Goal: Information Seeking & Learning: Find specific page/section

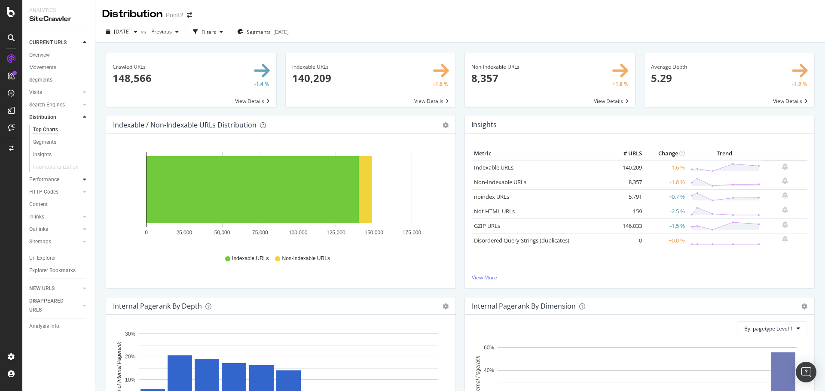
click at [85, 179] on icon at bounding box center [84, 179] width 3 height 5
click at [48, 145] on div "Top Charts" at bounding box center [45, 142] width 25 height 9
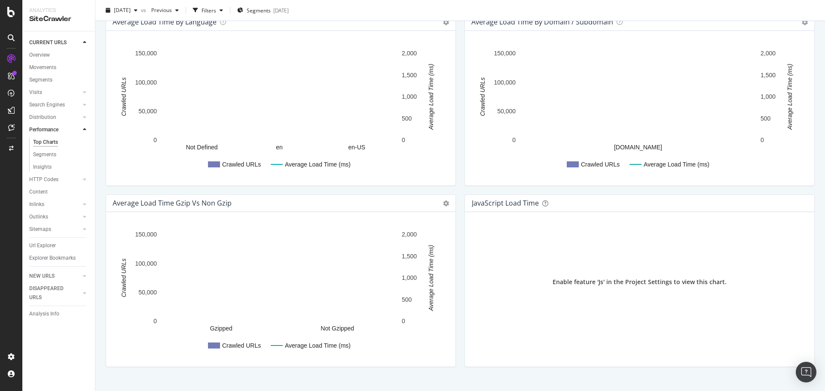
scroll to position [507, 0]
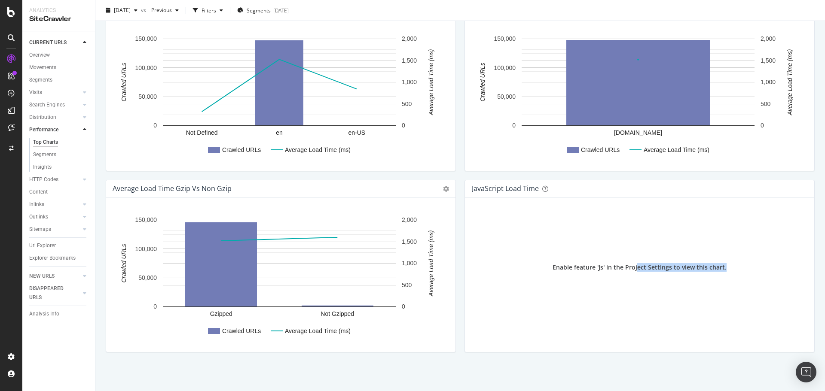
drag, startPoint x: 684, startPoint y: 274, endPoint x: 723, endPoint y: 274, distance: 39.1
click at [723, 274] on div "Enable feature 'Js' in the Project Settings to view this chart." at bounding box center [640, 268] width 336 height 126
click at [725, 269] on div "Enable feature 'Js' in the Project Settings to view this chart." at bounding box center [640, 268] width 336 height 126
drag, startPoint x: 737, startPoint y: 269, endPoint x: 623, endPoint y: 270, distance: 113.9
click at [623, 270] on div "Enable feature 'Js' in the Project Settings to view this chart." at bounding box center [640, 268] width 336 height 126
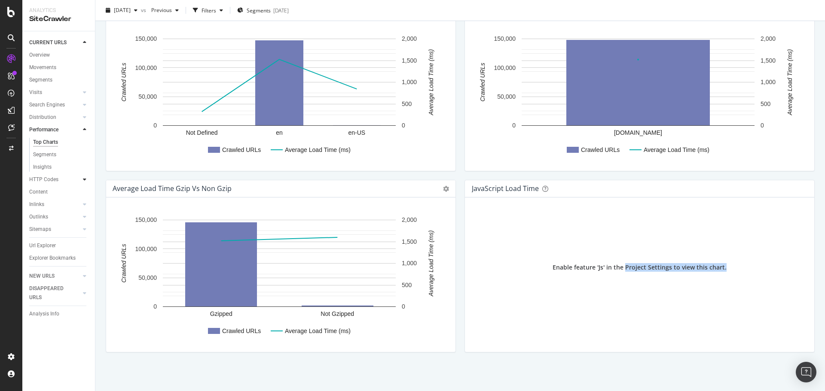
click at [86, 177] on icon at bounding box center [84, 179] width 3 height 5
click at [52, 244] on div "Url Explorer" at bounding box center [42, 246] width 27 height 9
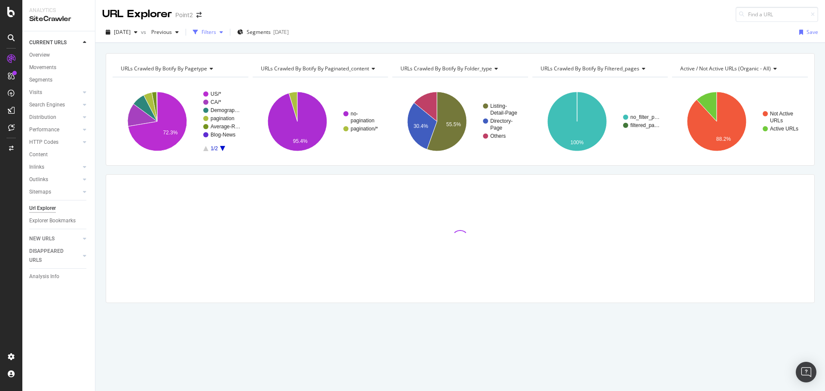
click at [216, 33] on div "Filters" at bounding box center [209, 31] width 15 height 7
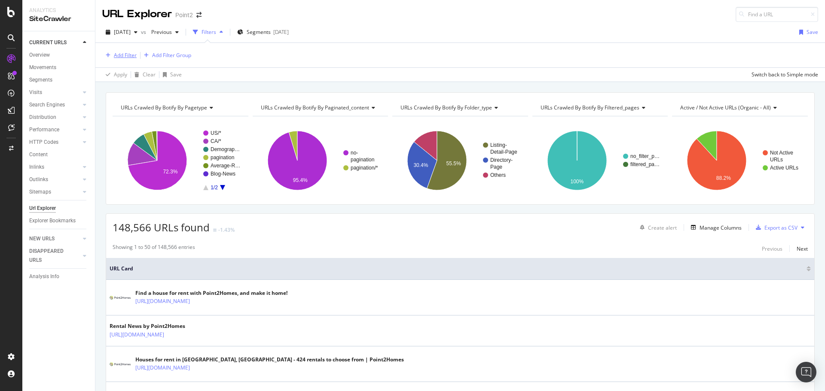
click at [128, 55] on div "Add Filter" at bounding box center [125, 55] width 23 height 7
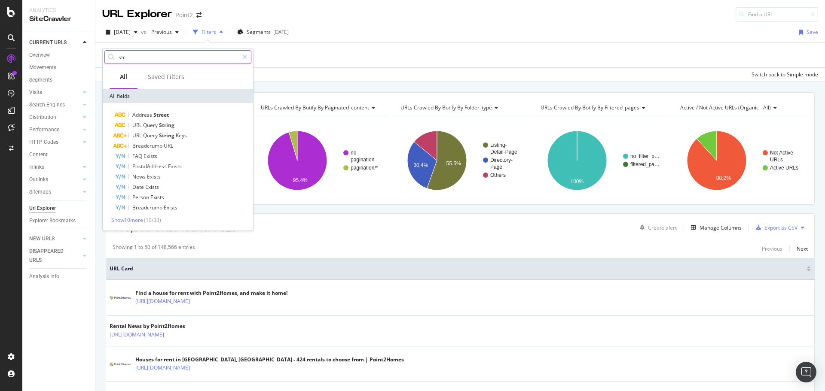
type input "stru"
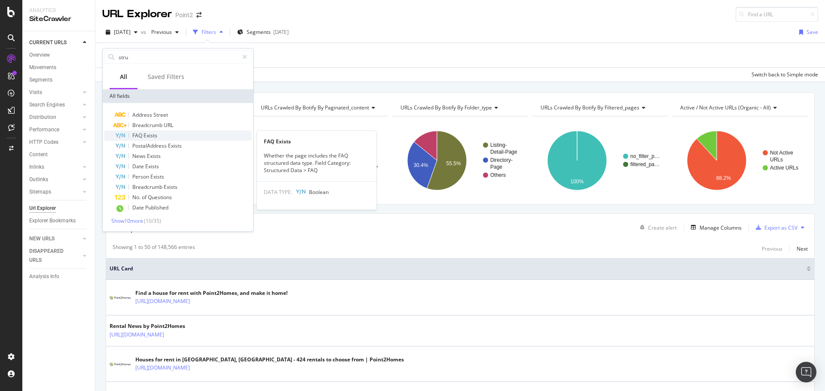
click at [156, 135] on span "Exists" at bounding box center [151, 135] width 14 height 7
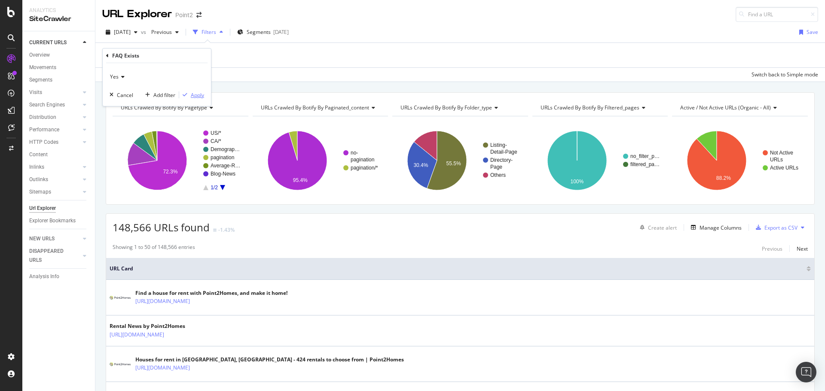
click at [197, 94] on div "Apply" at bounding box center [197, 95] width 13 height 7
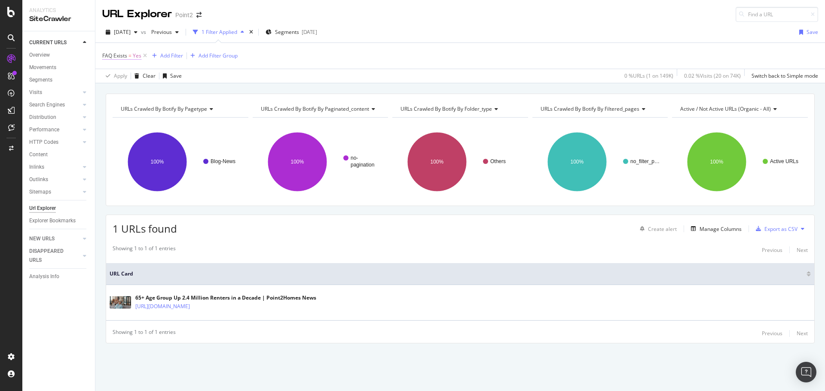
click at [120, 56] on span "FAQ Exists" at bounding box center [114, 55] width 25 height 7
click at [107, 55] on icon at bounding box center [107, 54] width 3 height 5
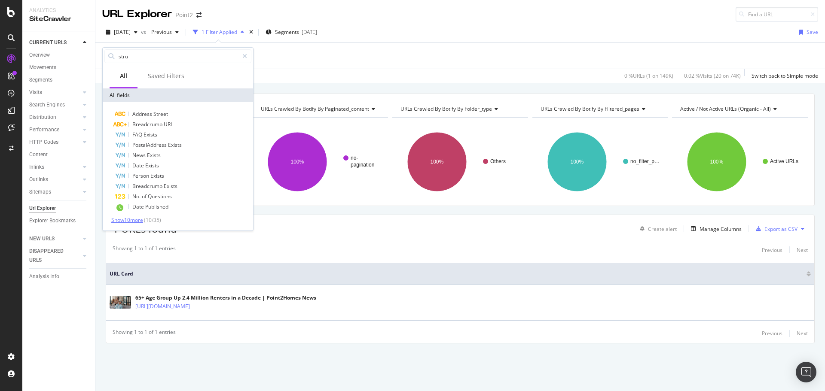
click at [129, 220] on span "Show 10 more" at bounding box center [127, 220] width 32 height 7
click at [153, 198] on span "Questions" at bounding box center [160, 196] width 24 height 7
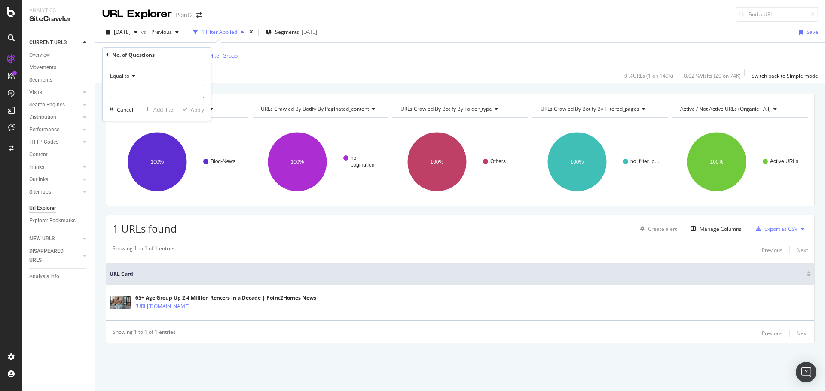
click at [146, 90] on input "number" at bounding box center [157, 92] width 95 height 14
click at [128, 76] on span "Equal to" at bounding box center [119, 75] width 19 height 7
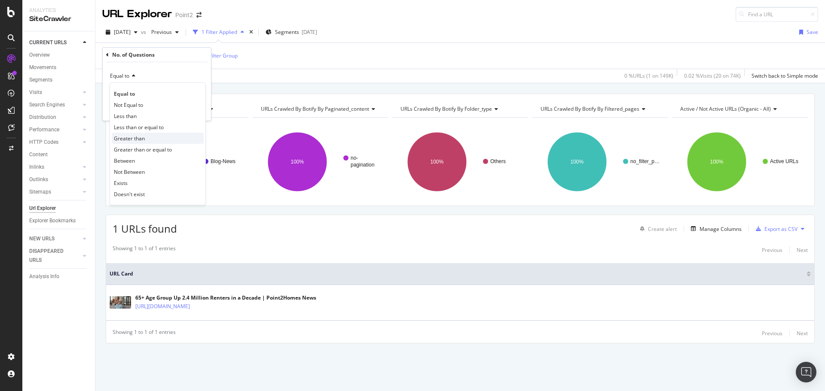
click at [134, 138] on span "Greater than" at bounding box center [129, 138] width 31 height 7
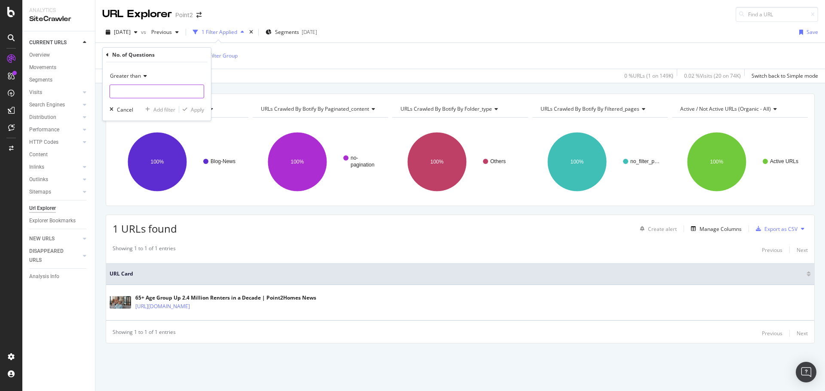
click at [136, 89] on input "number" at bounding box center [157, 92] width 95 height 14
type input "0"
click at [196, 102] on div "Greater than 0 Cancel Add filter Apply" at bounding box center [157, 91] width 108 height 58
click at [204, 109] on div "Greater than 0 Cancel Add filter Apply" at bounding box center [157, 91] width 108 height 58
click at [199, 110] on div "Apply" at bounding box center [197, 109] width 13 height 7
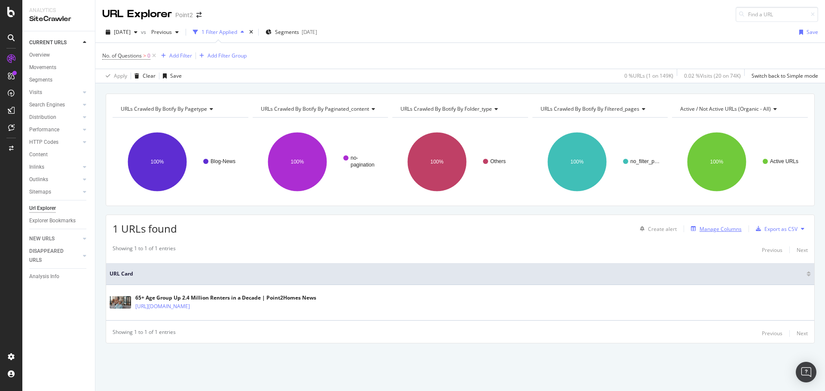
click at [726, 231] on div "Manage Columns" at bounding box center [721, 229] width 42 height 7
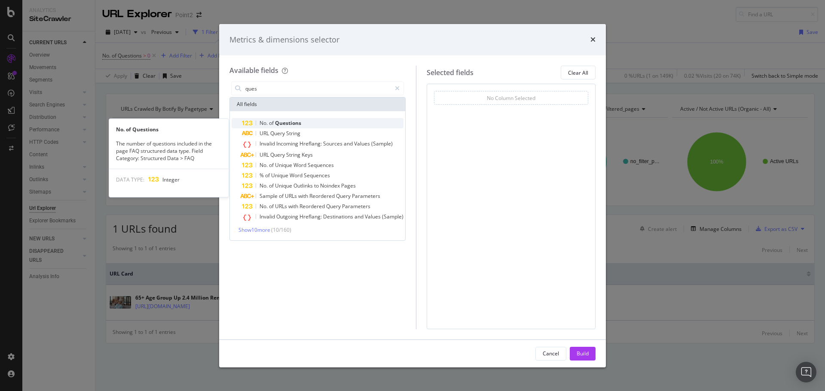
type input "ques"
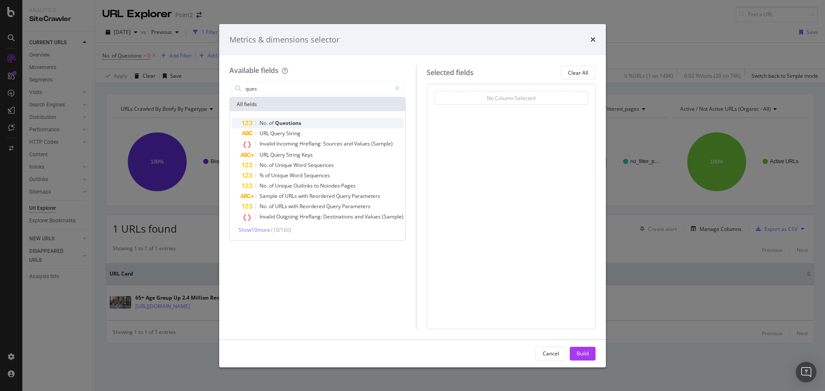
click at [284, 125] on span "Questions" at bounding box center [288, 122] width 26 height 7
click at [582, 355] on div "Build" at bounding box center [583, 353] width 12 height 7
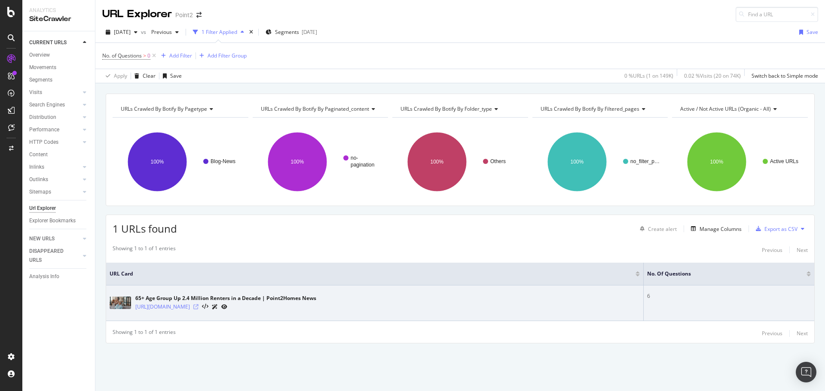
click at [199, 309] on icon at bounding box center [195, 307] width 5 height 5
